Goal: Task Accomplishment & Management: Use online tool/utility

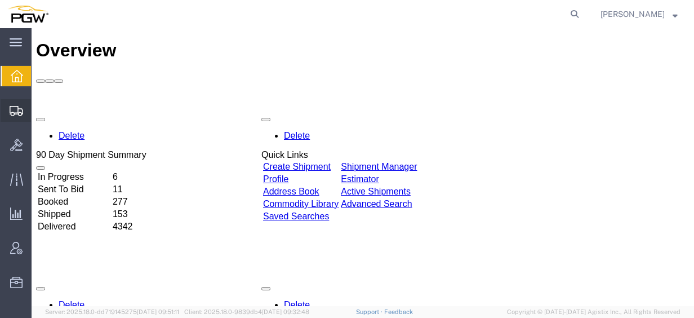
click at [0, 0] on span "Create from Template" at bounding box center [0, 0] width 0 height 0
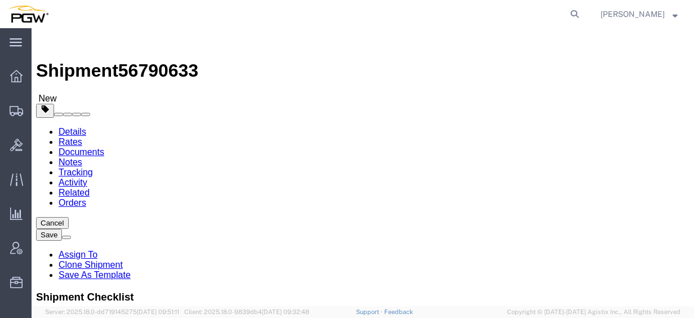
select select "28281"
select select "28253"
type input "wi"
select select "28771"
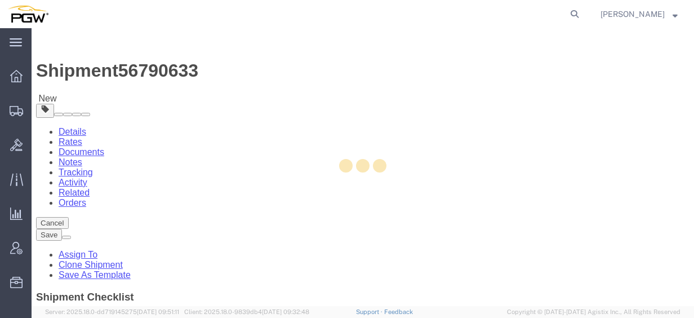
type input "5464"
type input "67226"
type input "[PHONE_NUMBER]"
type input "[EMAIL_ADDRESS][DOMAIN_NAME]"
select select "KS"
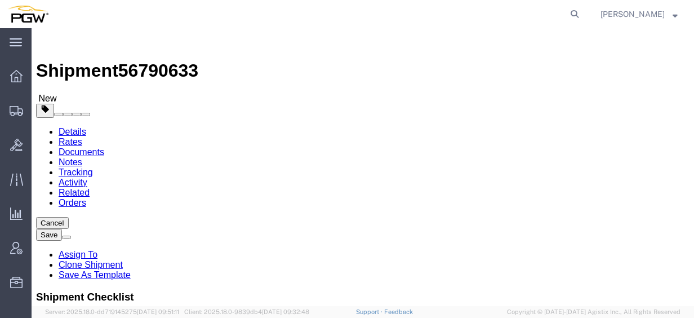
type input "fort worth"
select select "62891"
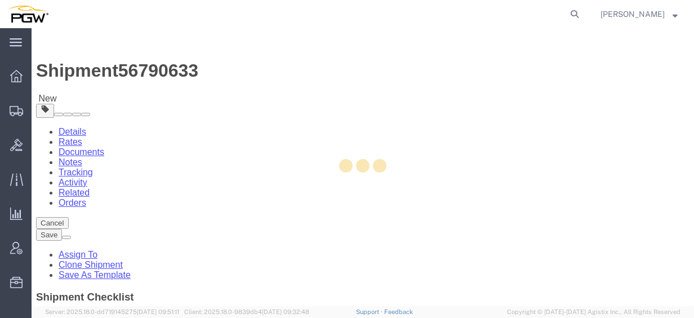
type input "5801"
type input "5801 Branch Manager"
type input "5000 [GEOGRAPHIC_DATA]"
type input "[GEOGRAPHIC_DATA]"
type input "76115"
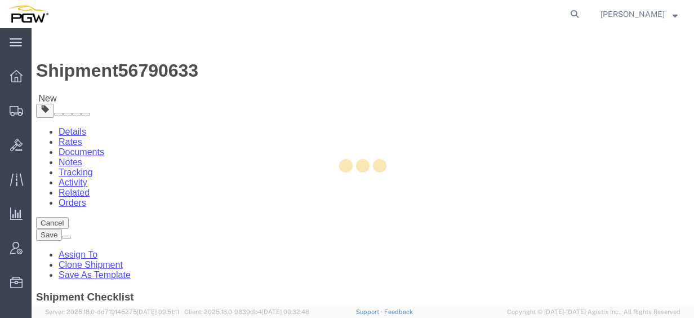
type input "[PHONE_NUMBER]"
type input "[EMAIL_ADDRESS][DOMAIN_NAME]"
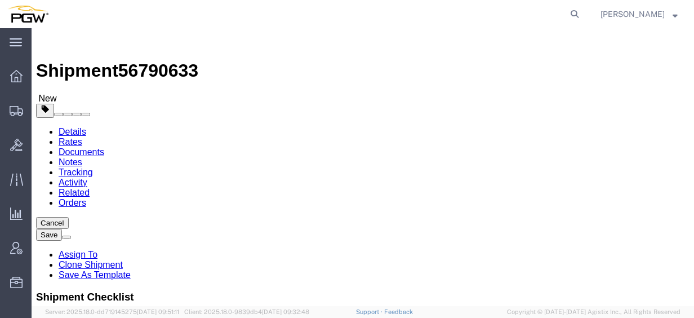
select select "[GEOGRAPHIC_DATA]"
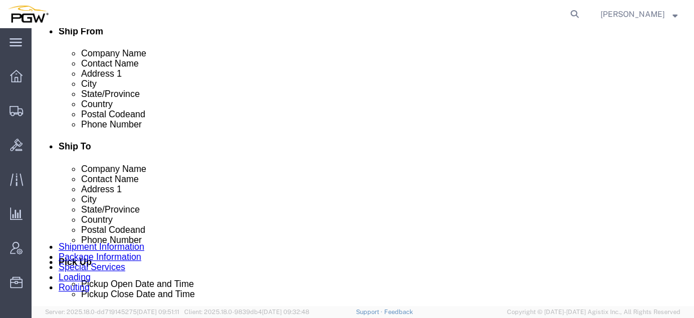
scroll to position [394, 0]
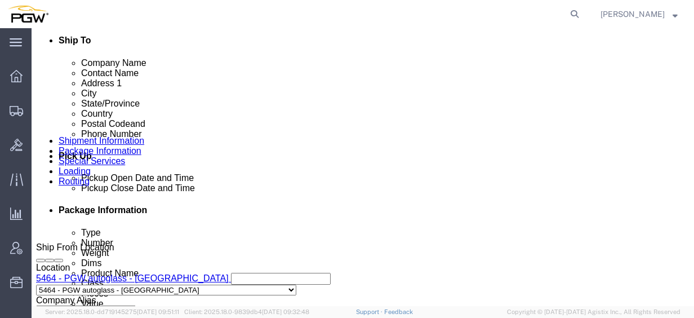
click button "Add Stop"
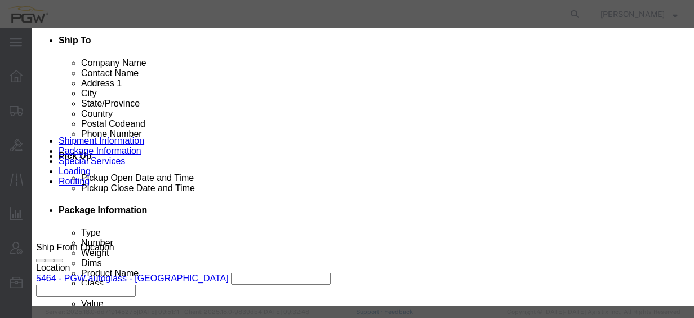
type input "tulsa"
select select "28301"
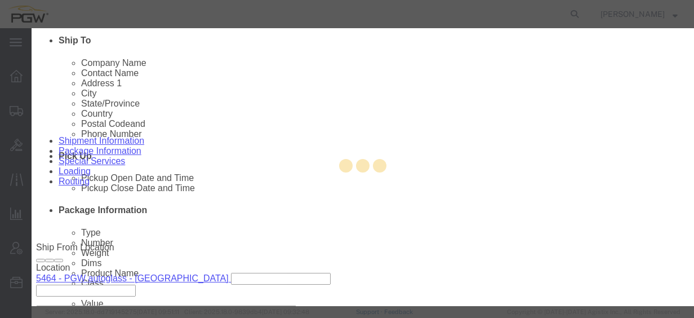
type input "5459"
type input "PGW"
type input "5459 Branch Manager"
type input "[STREET_ADDRESS]"
type input "Tulsa"
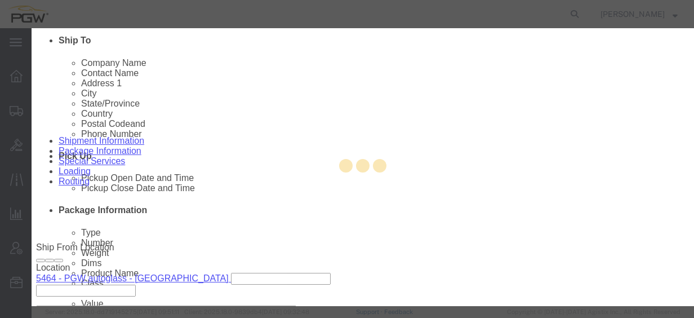
type input "74116"
type input "[PHONE_NUMBER]"
type input "[EMAIL_ADDRESS][DOMAIN_NAME]"
checkbox input "true"
select select "OK"
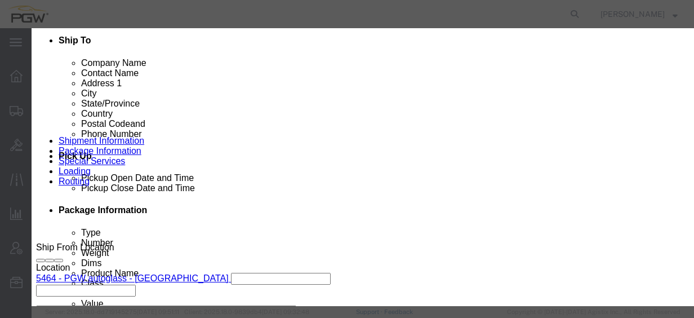
scroll to position [320, 0]
click div "[DATE] 10:29 AM"
click input "10:29 AM"
type input "7:30 AM"
click button "Apply"
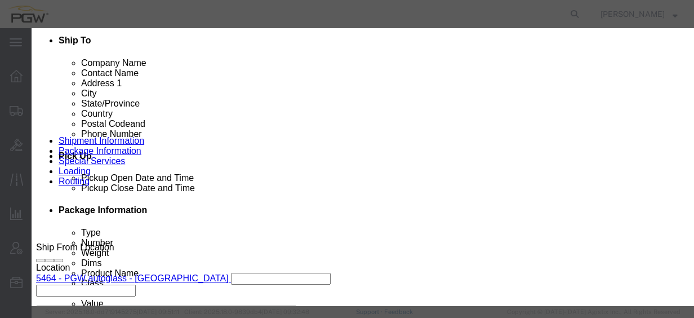
click button "Save"
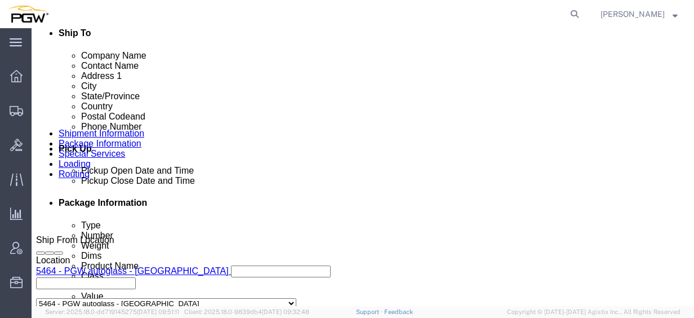
scroll to position [394, 0]
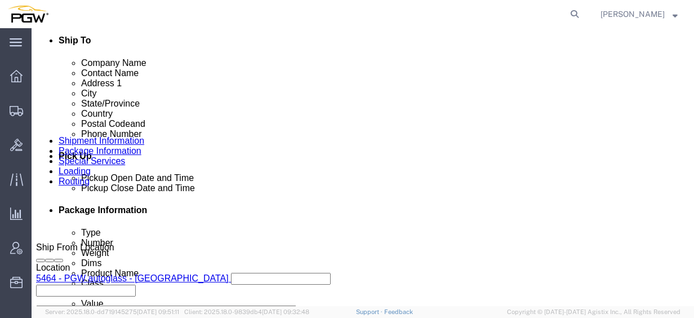
click ul "Edit Move to top Move to bottom [GEOGRAPHIC_DATA]"
click link "Edit"
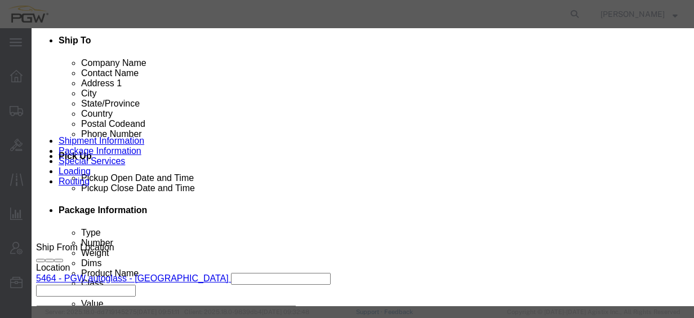
type input "464"
select select "28771"
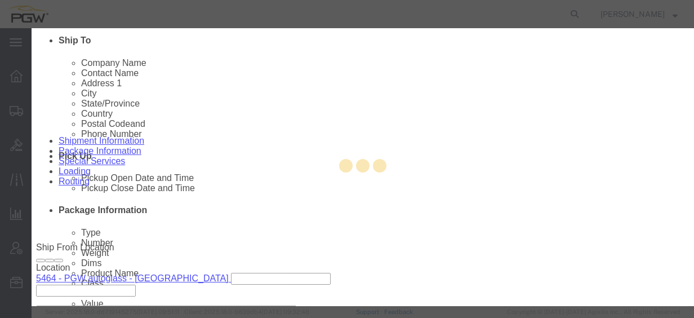
type input "5464"
type input "5464 Branch Manager"
type input "[STREET_ADDRESS]"
type input "Suite 300"
type input "Wichita"
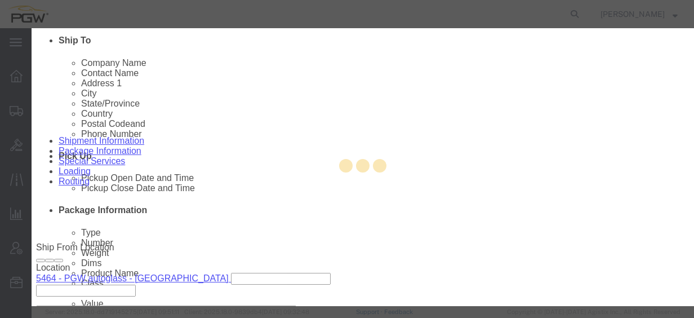
type input "67226"
type input "[PHONE_NUMBER]"
type input "[EMAIL_ADDRESS][DOMAIN_NAME]"
select select "KS"
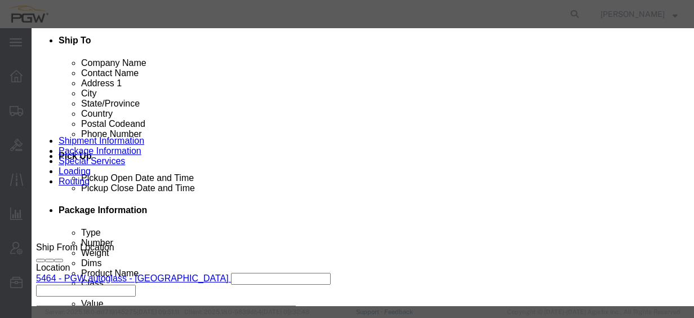
scroll to position [320, 0]
click div "[DATE] 10:00 AM"
type input "2:00 PM"
click button "Apply"
click button "Save"
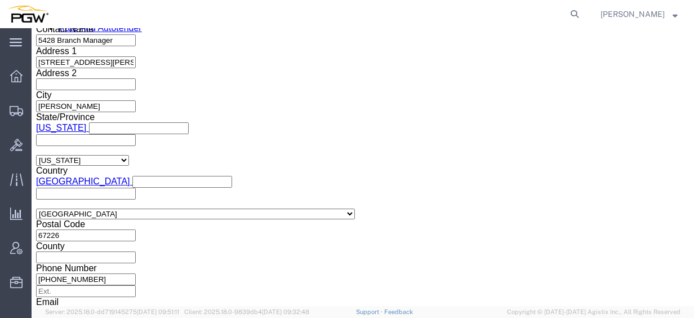
scroll to position [732, 0]
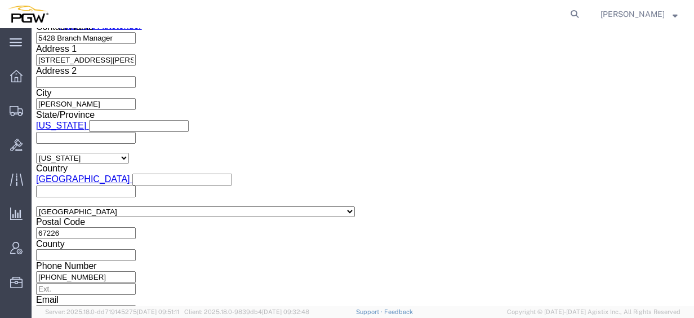
click div "[DATE] 9:00 AM"
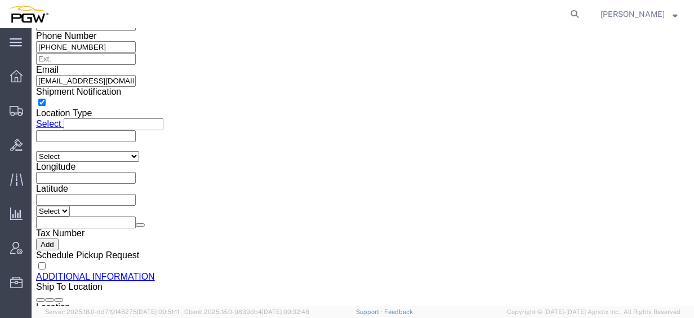
type input "2:00 PM"
click button "Apply"
click span "56790633"
copy span "56790633"
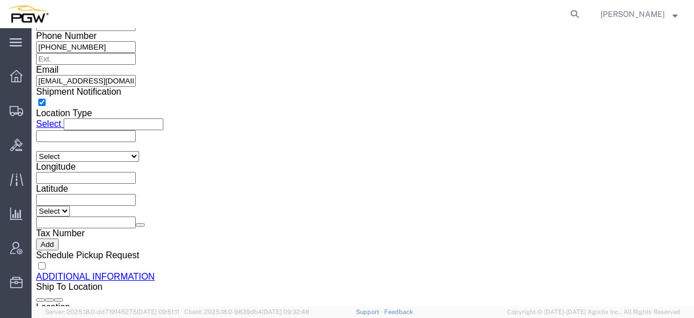
click span "56790633"
copy span "56790633"
click input "54833650"
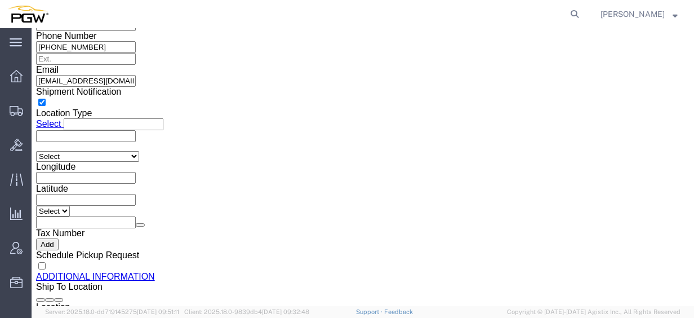
drag, startPoint x: 142, startPoint y: 121, endPoint x: 60, endPoint y: 117, distance: 82.3
click div "Select Account Type Activity ID Airline Appointment Number ASN Batch Request # …"
paste input "6790633"
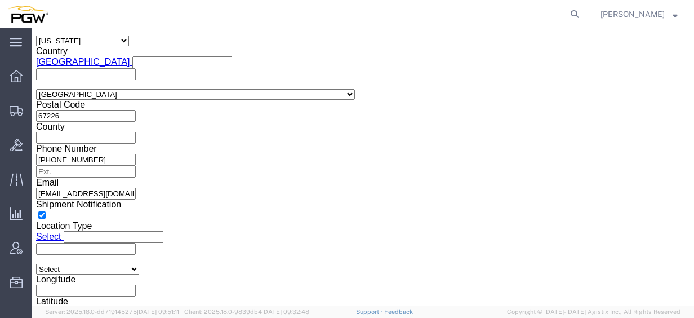
type input "56790633"
click div
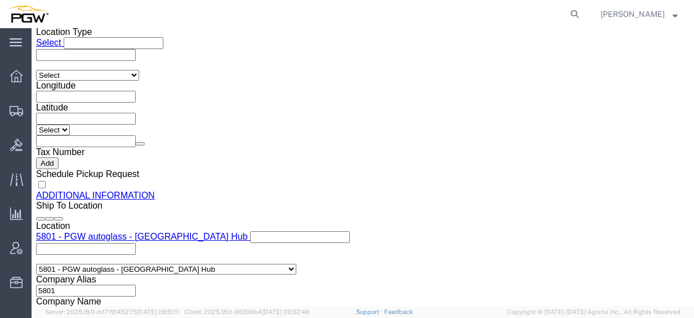
click input "4:00 PM"
type input "2:30 PM"
click button "Apply"
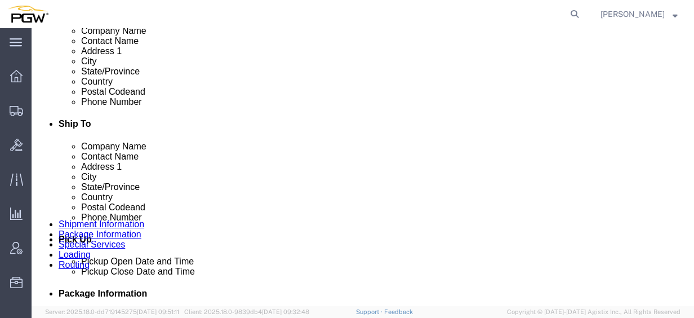
scroll to position [593, 0]
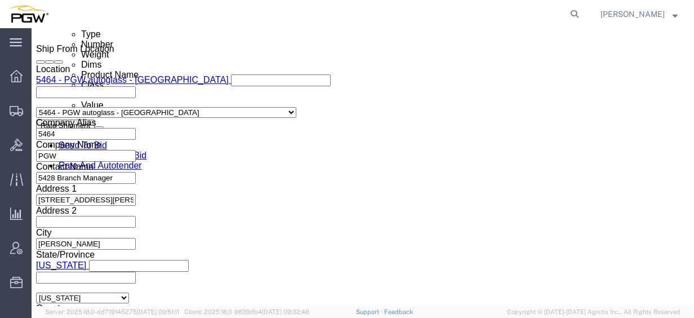
click icon
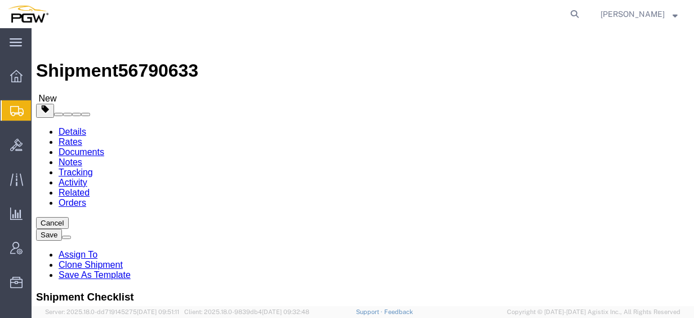
click input "15"
drag, startPoint x: 121, startPoint y: 239, endPoint x: 109, endPoint y: 238, distance: 11.9
click input "15"
drag, startPoint x: 114, startPoint y: 233, endPoint x: 82, endPoint y: 233, distance: 31.5
click div "Number 15"
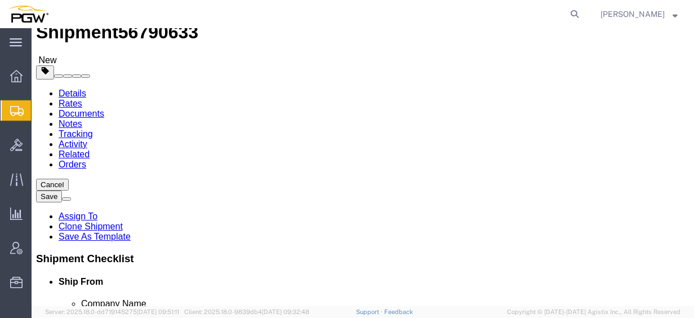
scroll to position [56, 0]
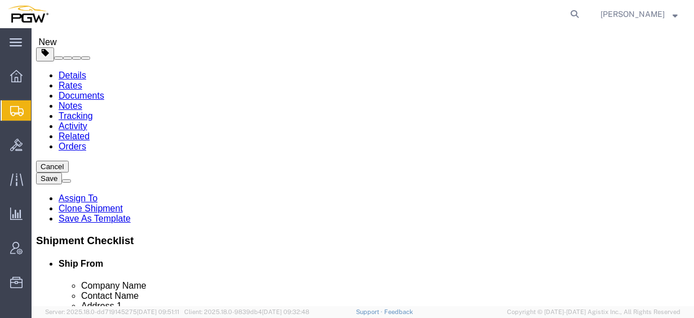
type input "5"
click input "44000.00"
drag, startPoint x: 139, startPoint y: 223, endPoint x: 61, endPoint y: 213, distance: 78.3
click div "Package Type Select Bale(s) Basket(s) Bolt(s) Bottle(s) Buckets Bulk Bundle(s) …"
type input "14000"
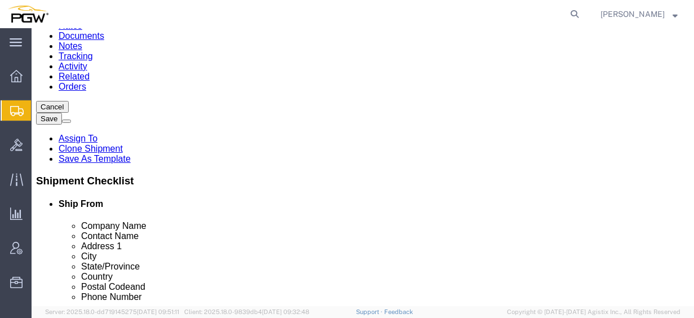
scroll to position [169, 0]
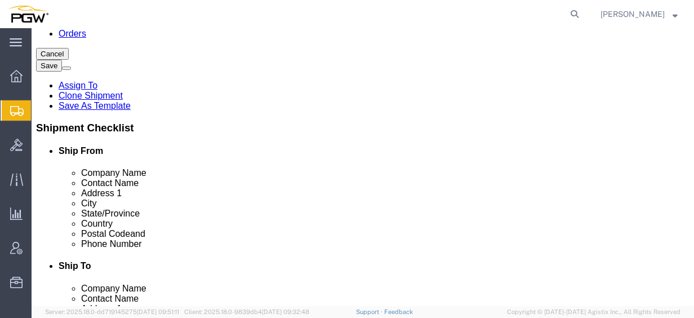
click dd "1.00 USD"
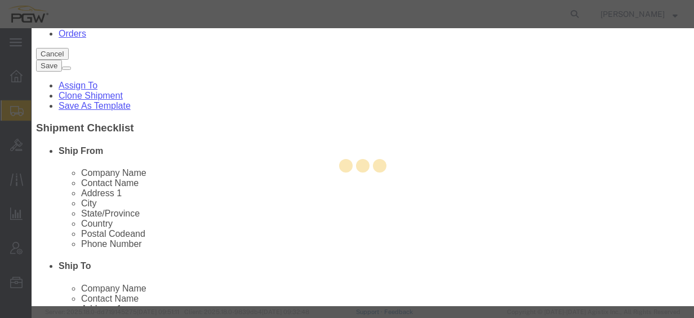
click at [235, 143] on div at bounding box center [363, 167] width 662 height 278
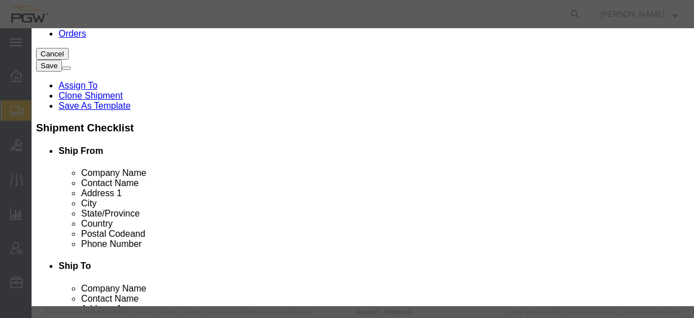
click input "15.00"
drag, startPoint x: 213, startPoint y: 108, endPoint x: 95, endPoint y: 101, distance: 118.5
click div "Pieces 15.00 Select Bag Barrels 100Board Feet Bottle Box Blister Pack Carats Ca…"
type input "5.00"
click input "0.33"
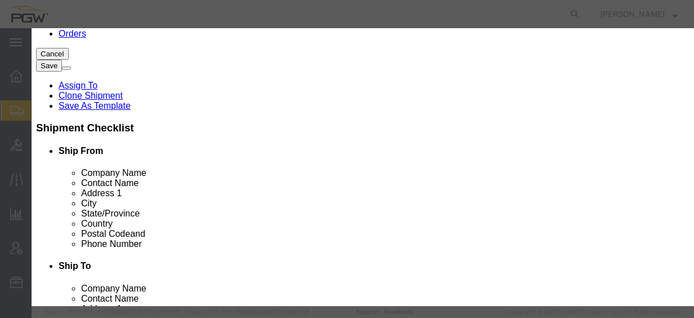
drag, startPoint x: 201, startPoint y: 125, endPoint x: 116, endPoint y: 116, distance: 85.5
click div "Product Name Steel Racks Pieces 5.00 Select Bag Barrels 100Board Feet Bottle Bo…"
type input "1.00"
click button "Save & Close"
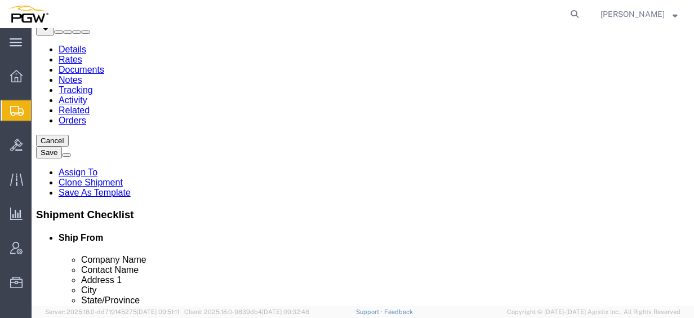
scroll to position [0, 0]
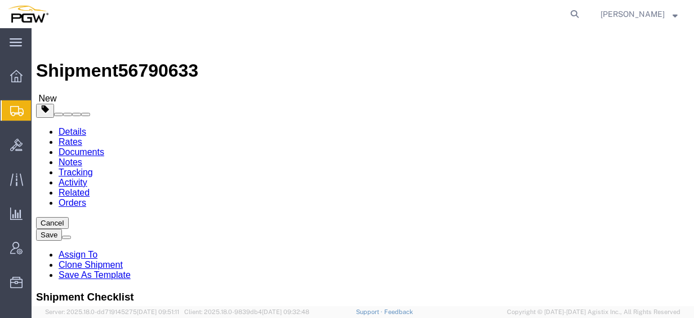
click span
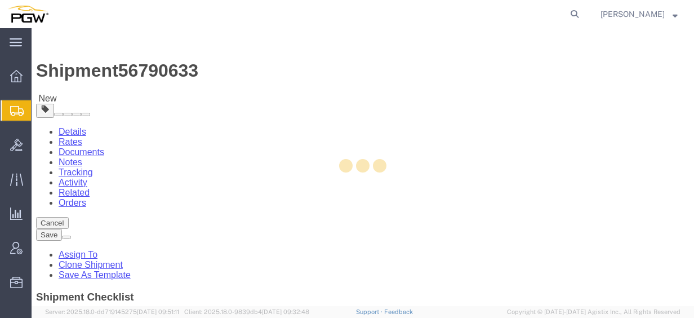
select select "CBOX"
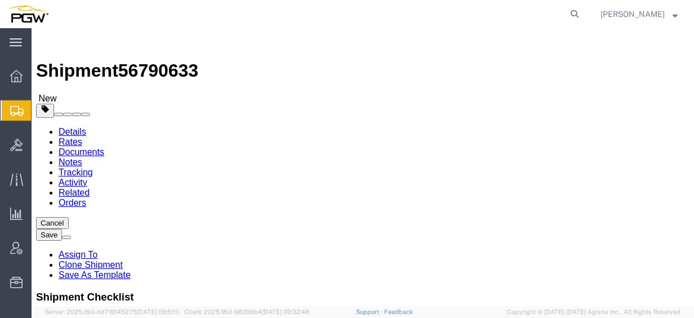
drag, startPoint x: 351, startPoint y: 232, endPoint x: 327, endPoint y: 229, distance: 24.5
click div "Number 1"
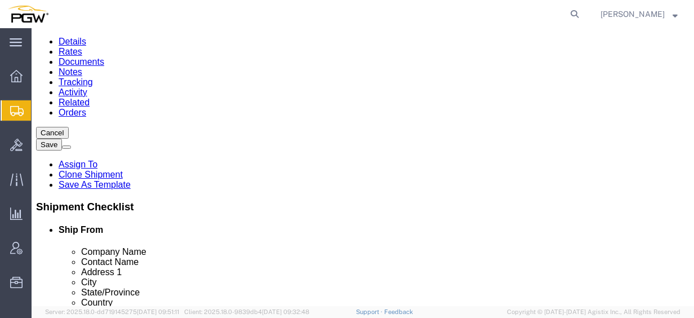
scroll to position [56, 0]
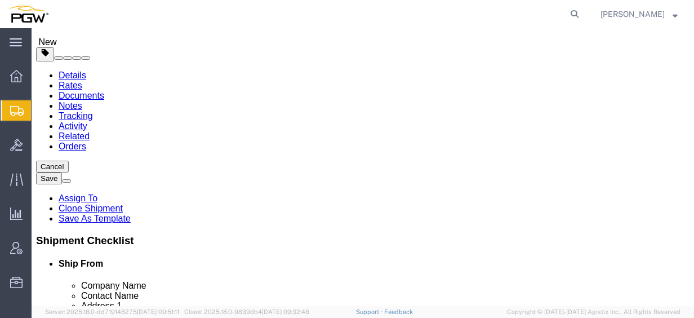
type input "8"
click select "Select Bale(s) Basket(s) Bolt(s) Bottle(s) Buckets Bulk Bundle(s) Can(s) Cardbo…"
select select "YRPK"
click select "Select Bale(s) Basket(s) Bolt(s) Bottle(s) Buckets Bulk Bundle(s) Can(s) Cardbo…"
click span "button"
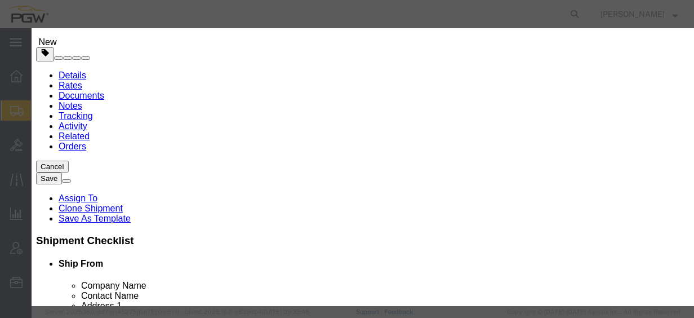
click button "Yes"
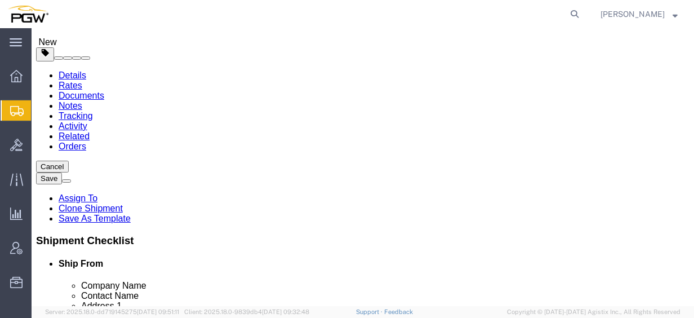
click span "button"
click div "Number 5"
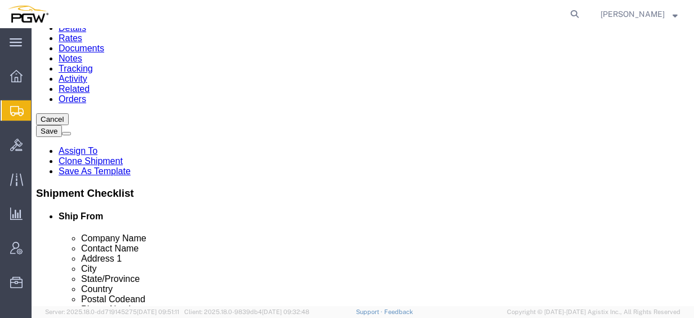
scroll to position [113, 0]
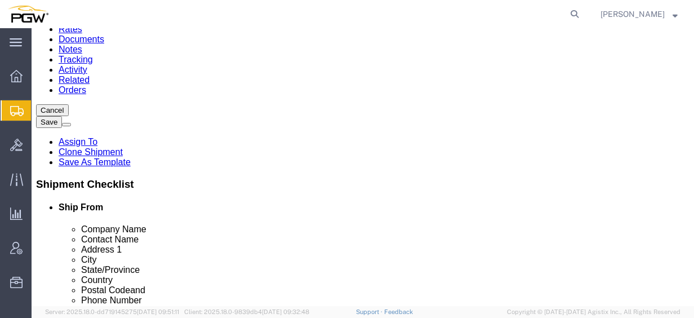
type input "8"
click input "14000.00"
drag, startPoint x: 392, startPoint y: 168, endPoint x: 328, endPoint y: 164, distance: 63.7
click div "Weight 14000.00 Select kgs lbs Ship. t°"
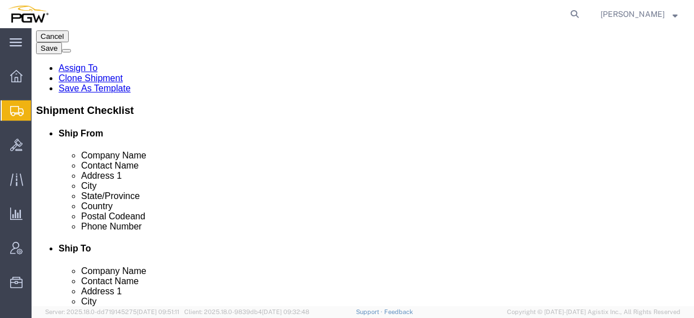
scroll to position [169, 0]
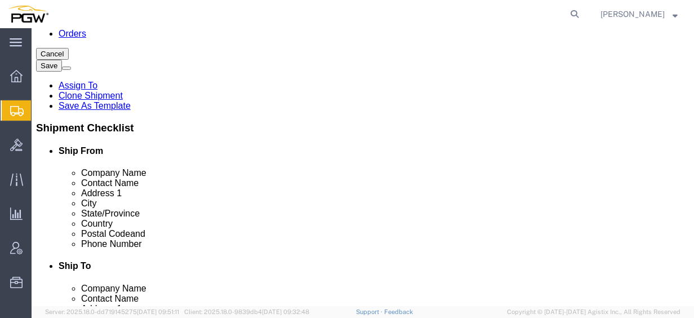
click div "Pieces: 5.00 Each Total value: 1.00 USD"
click div
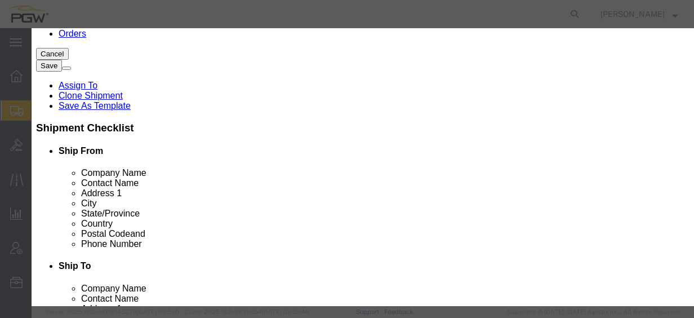
click input "5.00"
drag, startPoint x: 206, startPoint y: 103, endPoint x: 166, endPoint y: 100, distance: 40.7
click div "5.00"
type input "8.00"
click input "1.6"
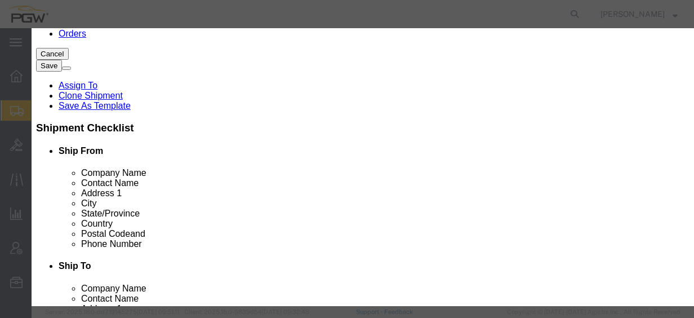
drag, startPoint x: 201, startPoint y: 126, endPoint x: 56, endPoint y: 116, distance: 144.6
click div "Product Name Steel Racks Pieces 8.00 Select Bag Barrels 100Board Feet Bottle Bo…"
type input "1.00"
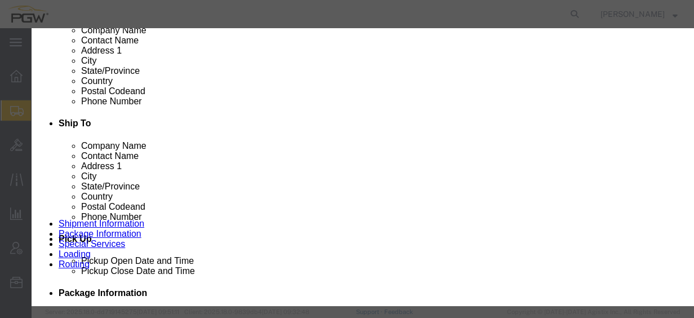
scroll to position [172, 0]
click button "Save & Close"
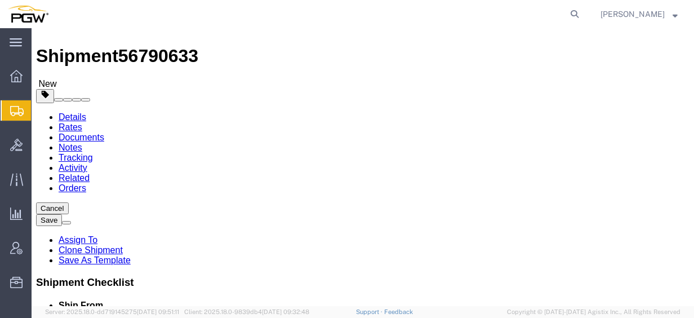
scroll to position [0, 0]
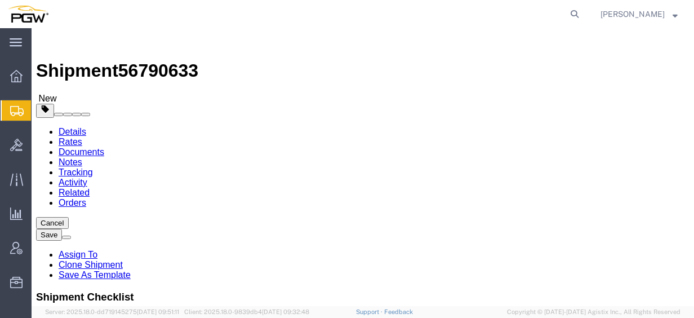
click icon
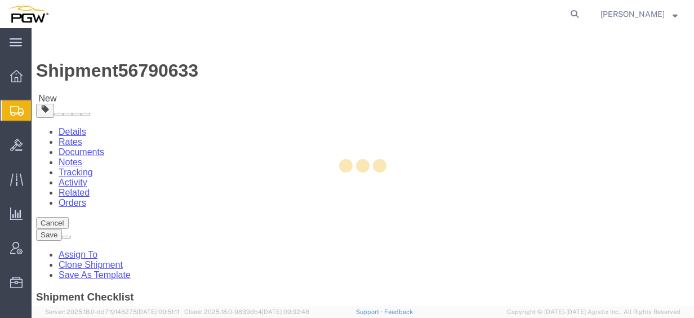
select select
select select "COSTCENTER"
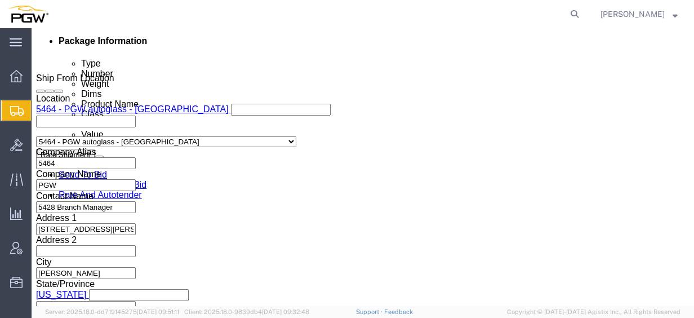
scroll to position [507, 0]
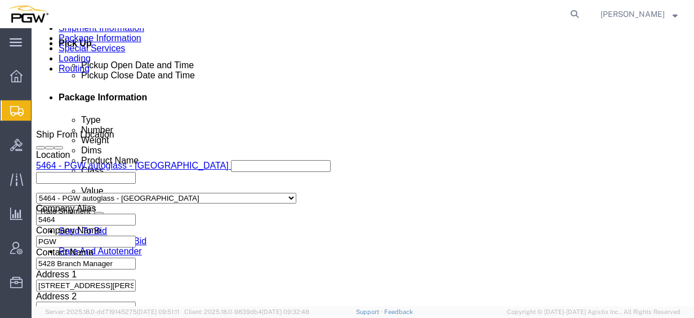
type input "5801"
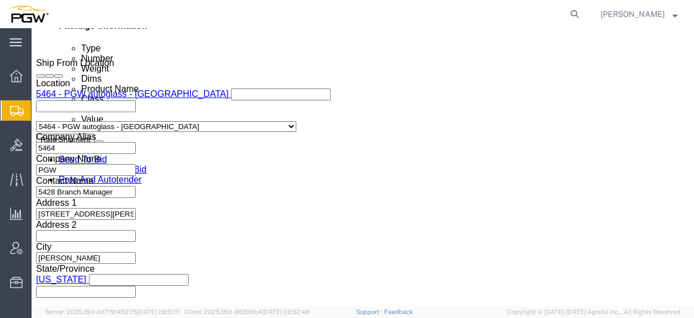
scroll to position [620, 0]
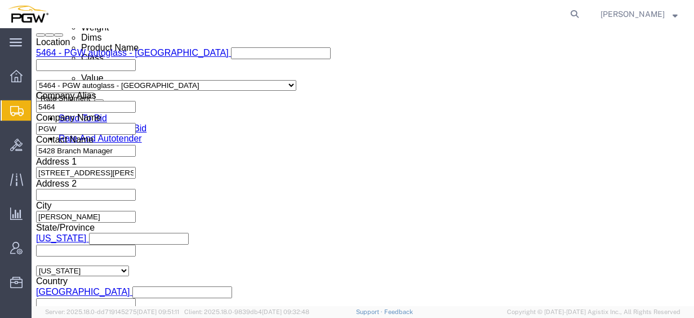
click input "5329"
drag, startPoint x: 145, startPoint y: 195, endPoint x: 17, endPoint y: 185, distance: 128.3
click div "Billing Location Select Select My Profile Location 5303 - PGW autoglass - Corpo…"
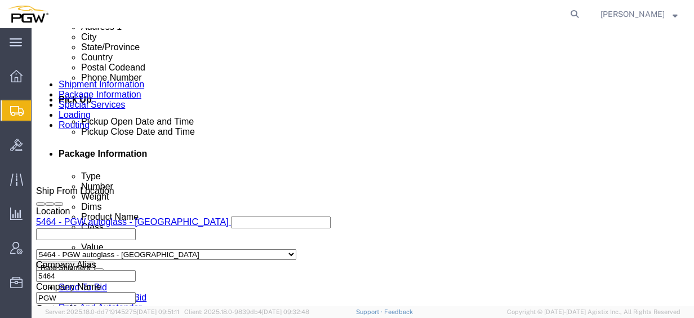
type input "5801"
click icon
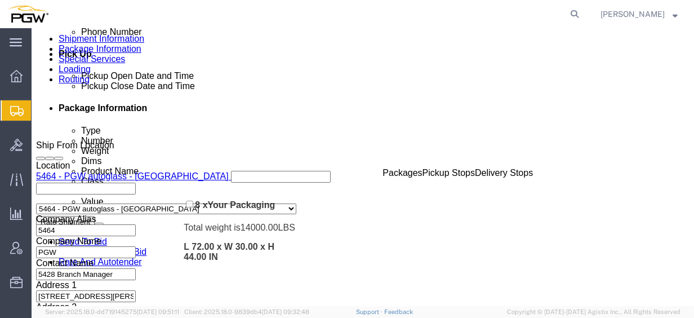
scroll to position [497, 0]
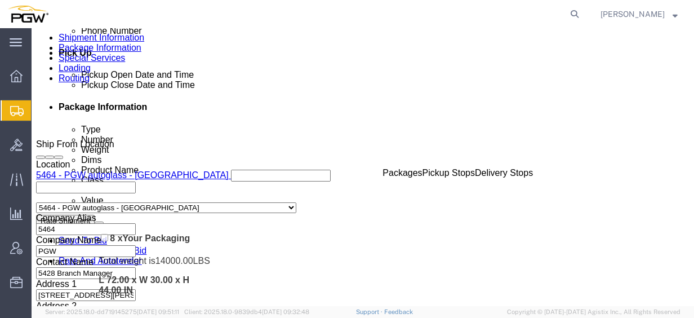
drag, startPoint x: 32, startPoint y: 153, endPoint x: 60, endPoint y: 204, distance: 58.8
click div "Pickups + Add Stop From : PGW - 5464 [STREET_ADDRESS] Edit Move to top Move to …"
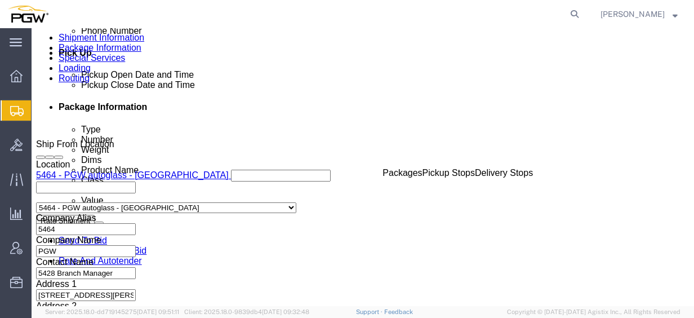
click link "Send To Bid"
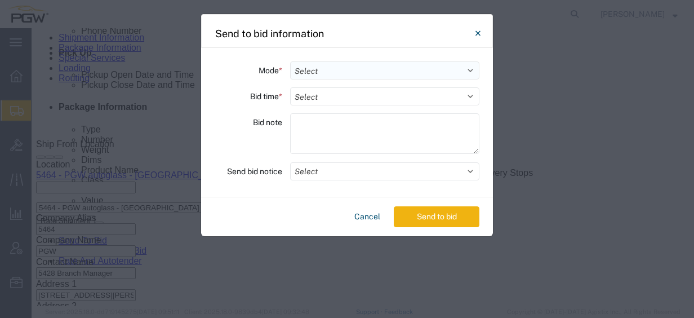
click at [367, 72] on select "Select Small Parcel Truckload Air Rail Less than Truckload Ocean Freight Multi-…" at bounding box center [384, 70] width 189 height 18
select select "TL"
click at [290, 61] on select "Select Small Parcel Truckload Air Rail Less than Truckload Ocean Freight Multi-…" at bounding box center [384, 70] width 189 height 18
click at [340, 103] on select "Select 30 Min (Rush) 1 Hour (Rush) 2 Hours (Rush) 4 Hours (Rush) 8 Hours (Rush)…" at bounding box center [384, 96] width 189 height 18
click at [290, 87] on select "Select 30 Min (Rush) 1 Hour (Rush) 2 Hours (Rush) 4 Hours (Rush) 8 Hours (Rush)…" at bounding box center [384, 96] width 189 height 18
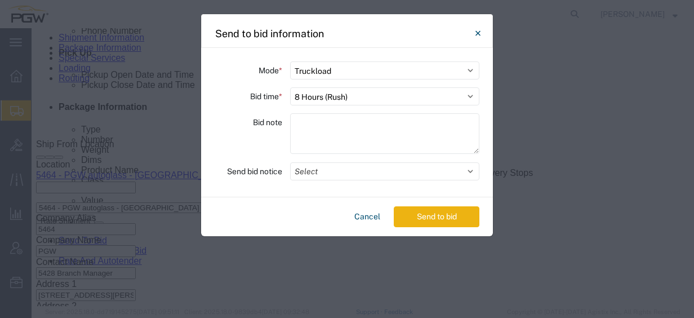
click at [403, 207] on button "Send to bid" at bounding box center [437, 216] width 86 height 21
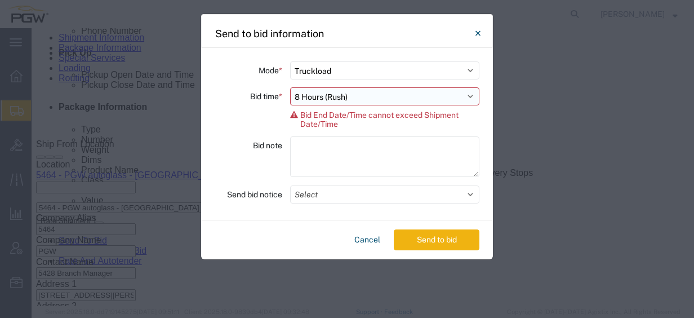
click at [366, 92] on select "Select 30 Min (Rush) 1 Hour (Rush) 2 Hours (Rush) 4 Hours (Rush) 8 Hours (Rush)…" at bounding box center [384, 96] width 189 height 18
click at [290, 87] on select "Select 30 Min (Rush) 1 Hour (Rush) 2 Hours (Rush) 4 Hours (Rush) 8 Hours (Rush)…" at bounding box center [384, 96] width 189 height 18
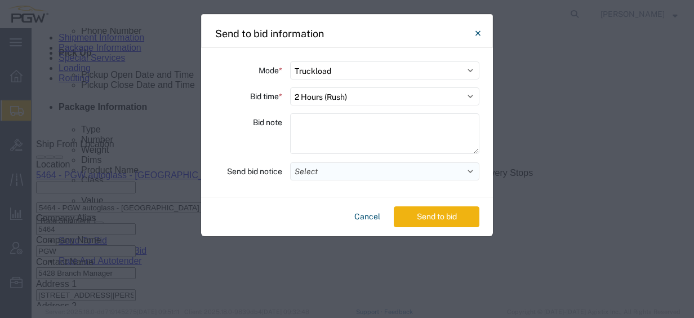
click at [347, 162] on button "Select" at bounding box center [384, 171] width 189 height 18
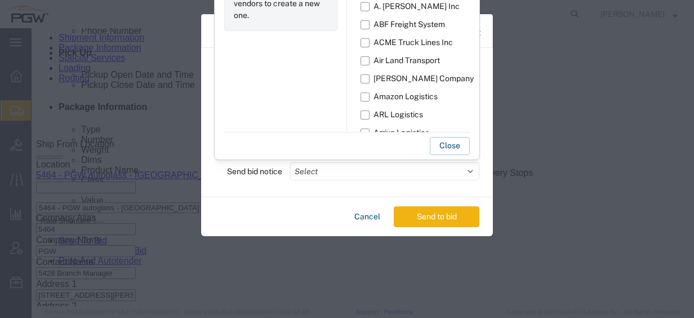
click at [293, 202] on div "Cancel Send to bid" at bounding box center [347, 216] width 292 height 39
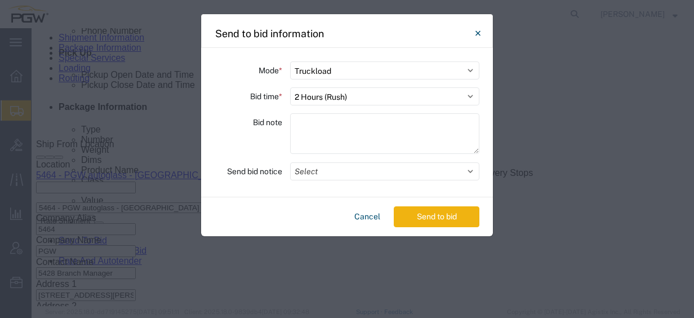
drag, startPoint x: 372, startPoint y: 98, endPoint x: 370, endPoint y: 105, distance: 7.8
click at [372, 98] on select "Select 30 Min (Rush) 1 Hour (Rush) 2 Hours (Rush) 4 Hours (Rush) 8 Hours (Rush)…" at bounding box center [384, 96] width 189 height 18
select select "4"
click at [290, 87] on select "Select 30 Min (Rush) 1 Hour (Rush) 2 Hours (Rush) 4 Hours (Rush) 8 Hours (Rush)…" at bounding box center [384, 96] width 189 height 18
click at [447, 220] on button "Send to bid" at bounding box center [437, 216] width 86 height 21
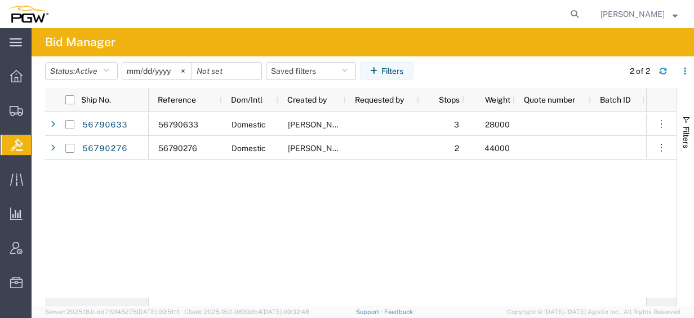
click at [451, 210] on div "56790633 Domestic [PERSON_NAME] 3 28000 56790276 Domestic [PERSON_NAME] 2 44000" at bounding box center [397, 204] width 497 height 185
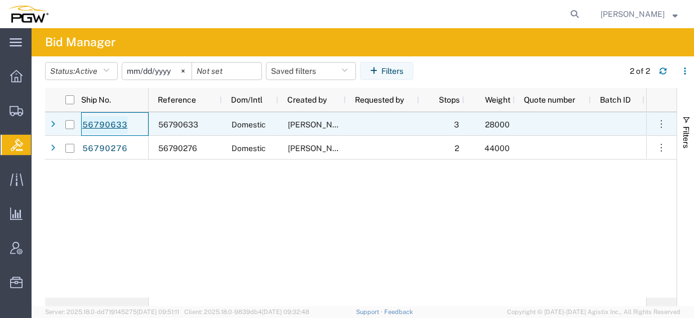
click at [104, 127] on link "56790633" at bounding box center [105, 125] width 46 height 18
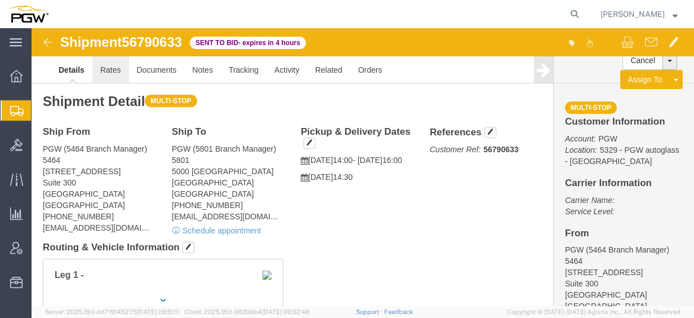
click link "Rates"
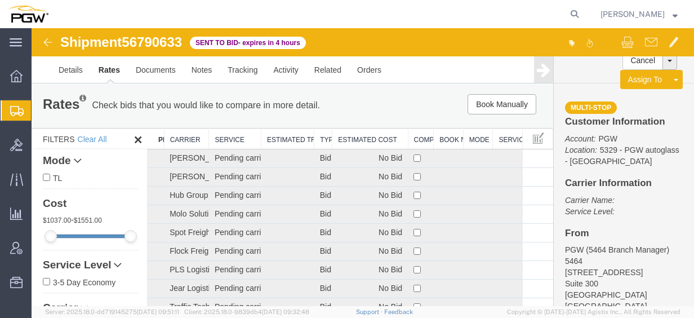
click at [358, 134] on th "Estimated Cost" at bounding box center [369, 138] width 75 height 21
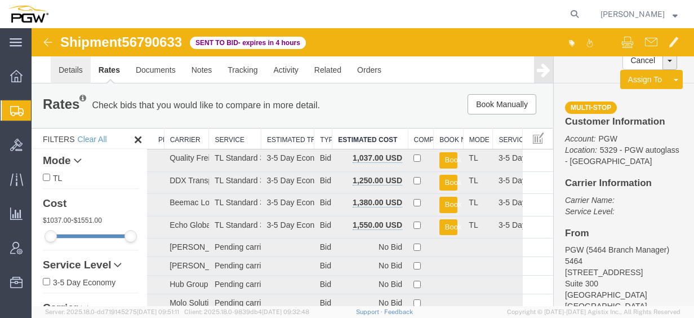
click at [75, 69] on link "Details" at bounding box center [71, 69] width 40 height 27
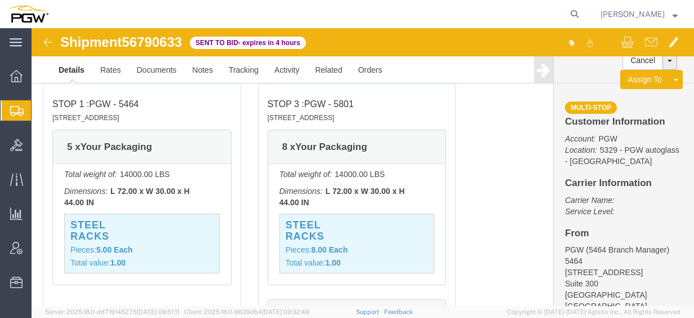
scroll to position [845, 0]
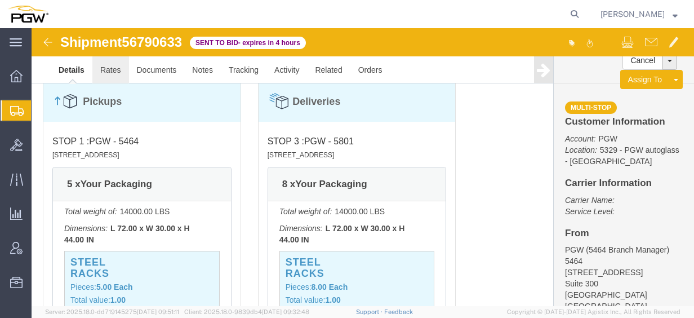
click link "Rates"
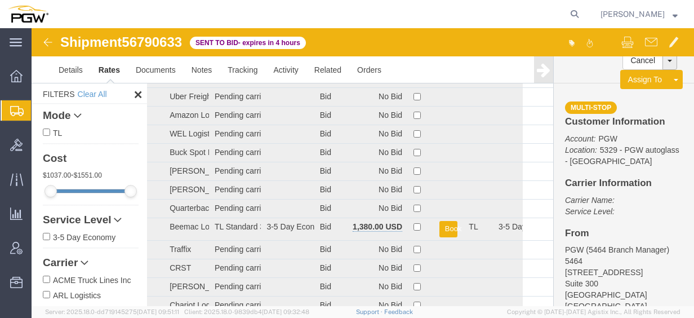
scroll to position [338, 0]
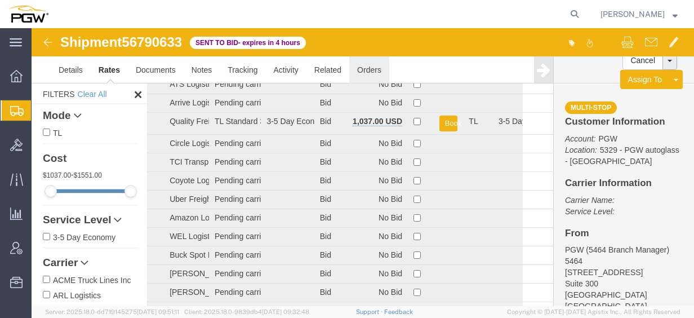
click at [370, 64] on link "Orders" at bounding box center [369, 69] width 40 height 27
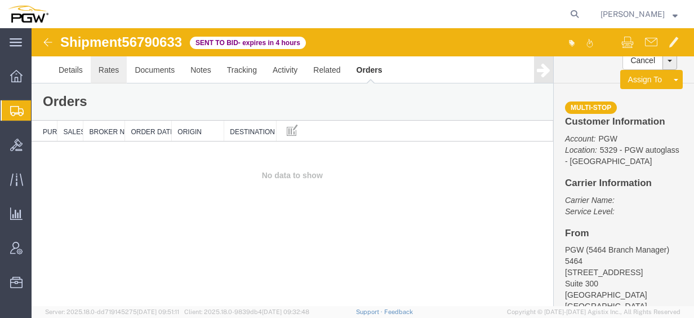
click at [117, 71] on link "Rates" at bounding box center [109, 69] width 37 height 27
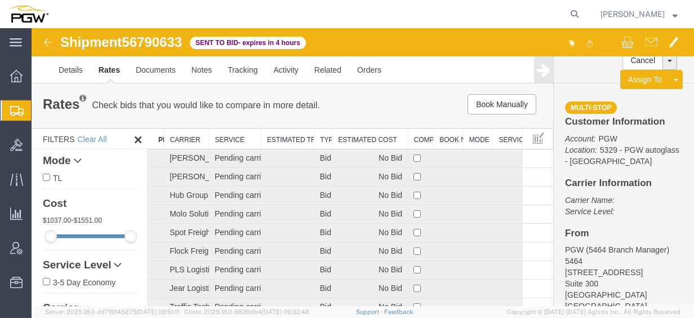
click at [357, 133] on th "Estimated Cost" at bounding box center [369, 138] width 75 height 21
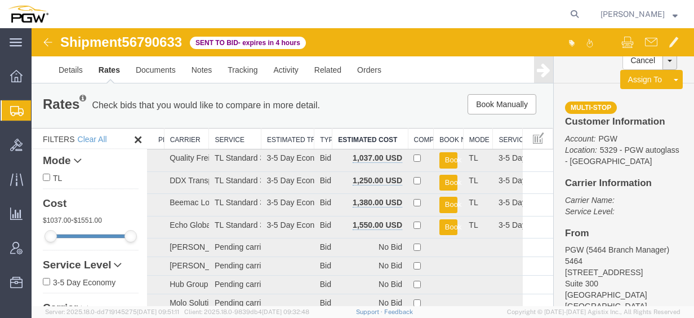
click at [392, 88] on div "Rates Check bids that you would like to compare in more detail. Compare Filter …" at bounding box center [293, 105] width 522 height 45
click at [39, 140] on span "Bids" at bounding box center [35, 145] width 8 height 23
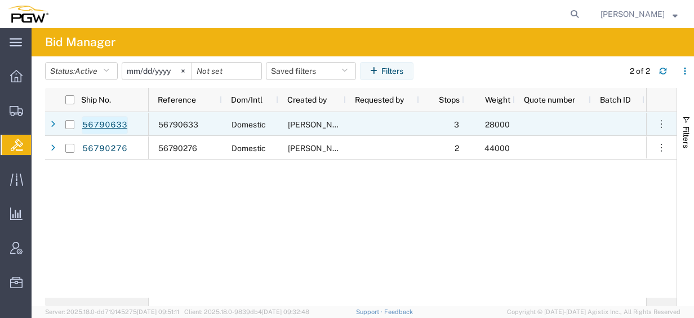
click at [95, 123] on link "56790633" at bounding box center [105, 125] width 46 height 18
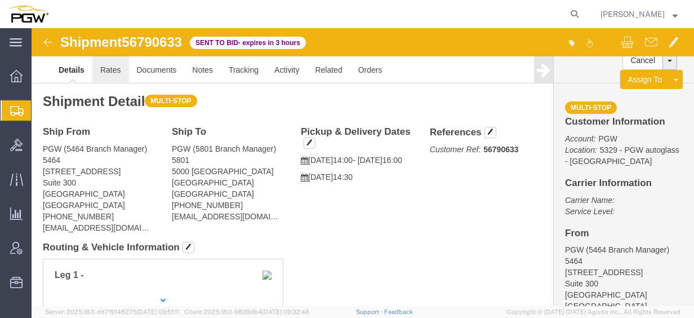
click link "Rates"
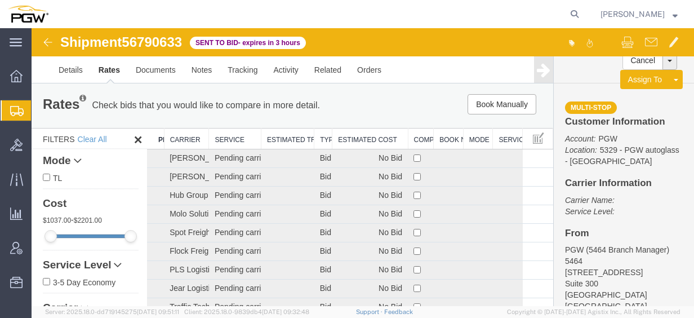
click at [341, 136] on th "Estimated Cost" at bounding box center [369, 138] width 75 height 21
